Goal: Find specific page/section: Find specific page/section

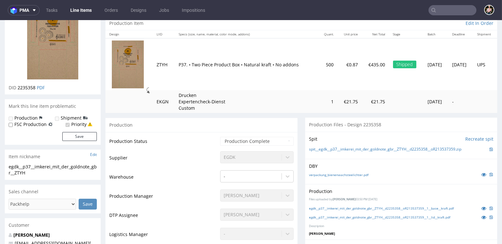
scroll to position [79, 0]
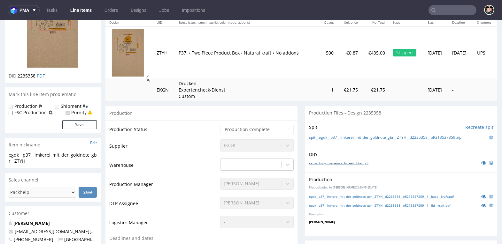
click at [326, 161] on link "verpackung_bienenwachsteelichter.pdf" at bounding box center [338, 163] width 59 height 4
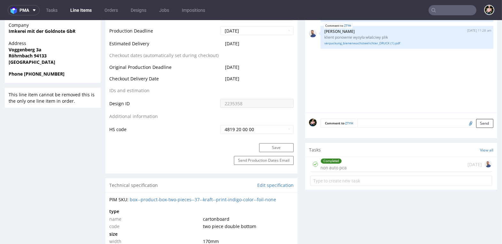
scroll to position [344, 0]
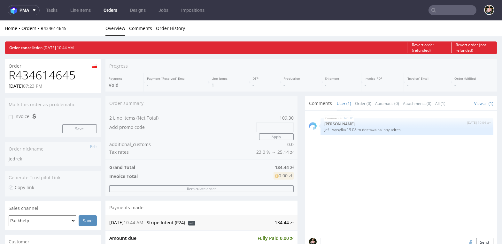
drag, startPoint x: 0, startPoint y: 0, endPoint x: 439, endPoint y: 5, distance: 439.4
click at [439, 5] on input "text" at bounding box center [452, 10] width 48 height 10
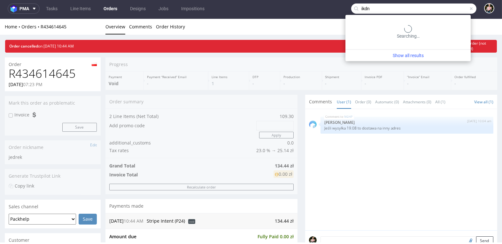
type input "ikdn"
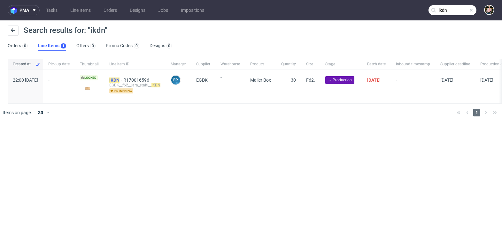
click at [119, 78] on mark "IKDN" at bounding box center [114, 80] width 10 height 5
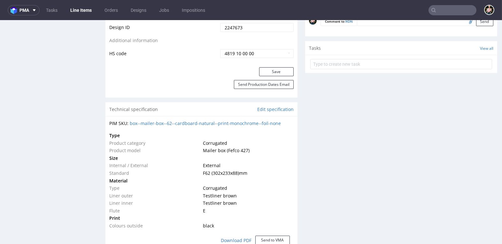
scroll to position [394, 0]
